Goal: Find contact information: Find contact information

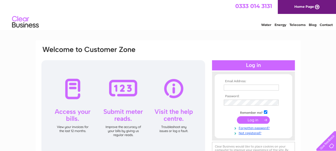
type input "baard@lyngnes.no"
click at [256, 119] on input "submit" at bounding box center [253, 119] width 33 height 7
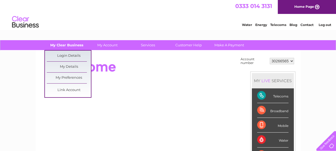
click at [70, 43] on link "My Clear Business" at bounding box center [67, 45] width 44 height 10
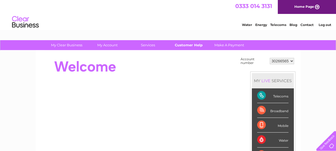
click at [187, 45] on link "Customer Help" at bounding box center [189, 45] width 44 height 10
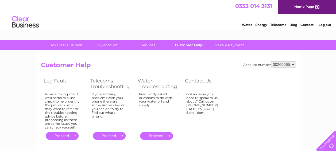
click at [185, 45] on link "Customer Help" at bounding box center [189, 45] width 44 height 10
click at [306, 25] on link "Contact" at bounding box center [307, 25] width 13 height 4
